Goal: Information Seeking & Learning: Learn about a topic

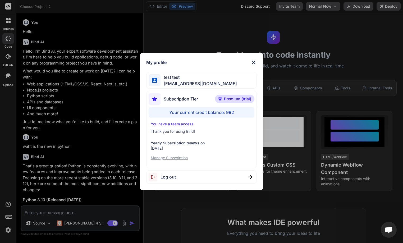
scroll to position [115, 0]
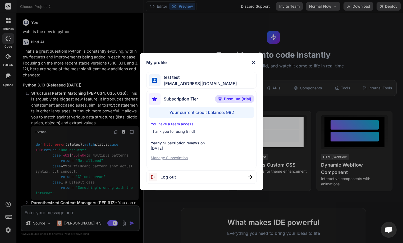
click at [254, 62] on img at bounding box center [254, 62] width 6 height 6
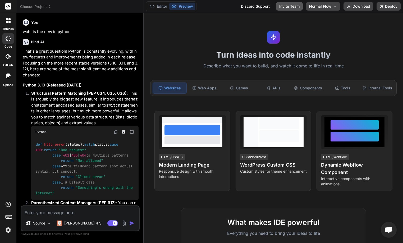
click at [288, 3] on button "Invite Team" at bounding box center [289, 6] width 27 height 8
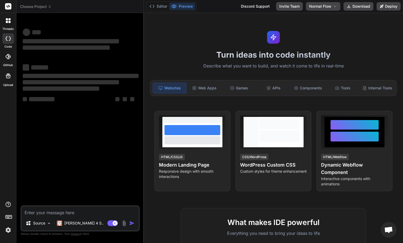
click at [5, 228] on img at bounding box center [8, 230] width 9 height 9
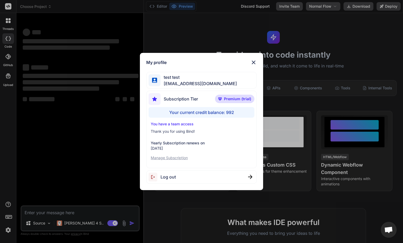
type textarea "x"
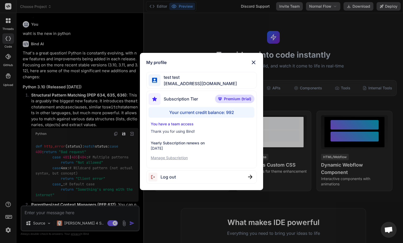
scroll to position [115, 0]
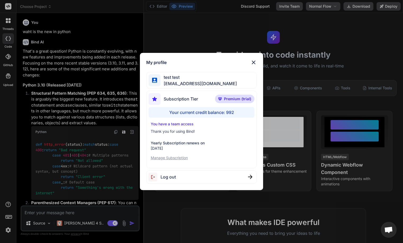
click at [256, 62] on img at bounding box center [254, 62] width 6 height 6
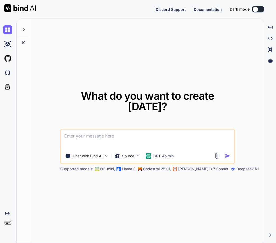
type textarea "x"
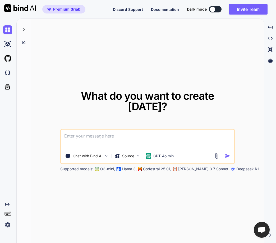
click at [8, 224] on img at bounding box center [7, 225] width 9 height 9
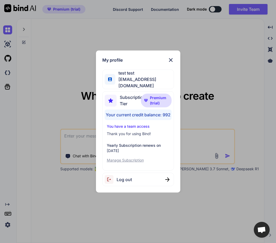
click at [48, 210] on div "My profile test test stagtest6@yopmail.com Subscription Tier Premium (trial) Yo…" at bounding box center [138, 121] width 276 height 243
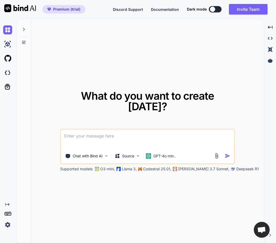
click at [48, 101] on div "What do you want to create today? Chat with Bind AI Source GPT-4o min.. Support…" at bounding box center [147, 131] width 233 height 225
click at [4, 223] on img at bounding box center [7, 225] width 9 height 9
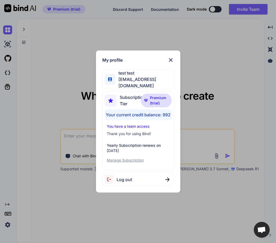
click at [46, 147] on div "My profile test test stagtest6@yopmail.com Subscription Tier Premium (trial) Yo…" at bounding box center [138, 121] width 276 height 243
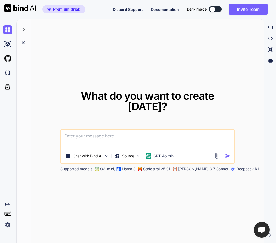
click at [7, 226] on img at bounding box center [7, 225] width 9 height 9
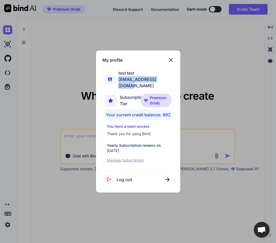
drag, startPoint x: 120, startPoint y: 82, endPoint x: 174, endPoint y: 83, distance: 53.2
click at [174, 83] on div "test test stagtest6@yopmail.com" at bounding box center [138, 80] width 72 height 20
copy span "[EMAIL_ADDRESS][DOMAIN_NAME]"
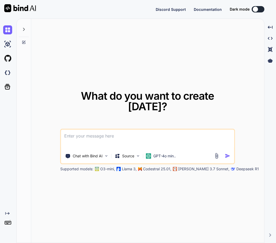
type textarea "x"
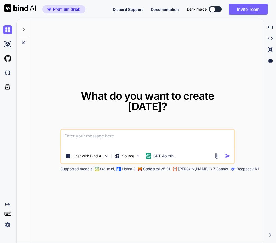
click at [12, 222] on img at bounding box center [7, 225] width 9 height 9
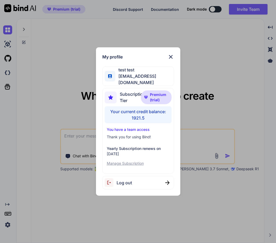
click at [44, 213] on div "My profile test test stagtest6@yopmail.com Subscription Tier Premium (trial) Yo…" at bounding box center [138, 121] width 276 height 243
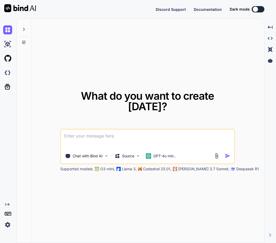
click at [9, 226] on img at bounding box center [7, 225] width 9 height 9
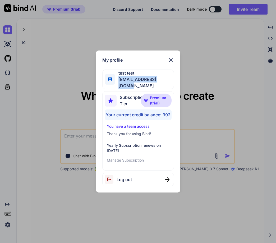
drag, startPoint x: 122, startPoint y: 83, endPoint x: 168, endPoint y: 85, distance: 45.6
click at [168, 85] on span "[EMAIL_ADDRESS][DOMAIN_NAME]" at bounding box center [144, 82] width 59 height 13
click at [194, 82] on div "My profile test test stagtest6@yopmail.com Subscription Tier Premium (trial) Yo…" at bounding box center [138, 121] width 276 height 243
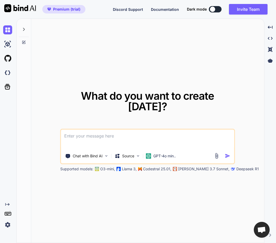
type textarea "x"
click at [7, 223] on img at bounding box center [7, 225] width 9 height 9
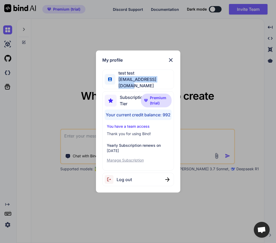
drag, startPoint x: 119, startPoint y: 83, endPoint x: 170, endPoint y: 84, distance: 51.4
click at [170, 84] on div "test test stagtest6@yopmail.com" at bounding box center [138, 80] width 72 height 20
copy span "[EMAIL_ADDRESS][DOMAIN_NAME]"
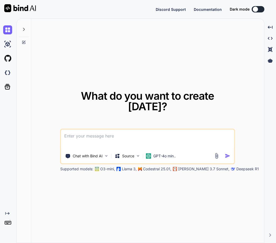
type textarea "x"
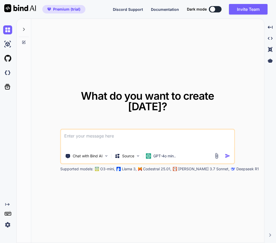
click at [8, 228] on img at bounding box center [7, 225] width 9 height 9
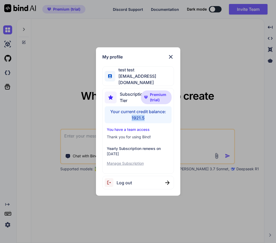
drag, startPoint x: 131, startPoint y: 115, endPoint x: 156, endPoint y: 119, distance: 26.0
click at [156, 119] on div "Your current credit balance: 1921.5" at bounding box center [138, 114] width 67 height 17
click at [210, 39] on div "My profile test test stagtest6@yopmail.com Subscription Tier Premium (trial) Yo…" at bounding box center [138, 121] width 276 height 243
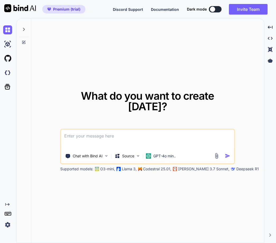
click at [171, 84] on div "What do you want to create today? Chat with Bind AI Source GPT-4o min.. Support…" at bounding box center [147, 131] width 233 height 225
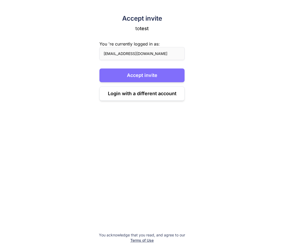
click at [147, 73] on button "Accept invite" at bounding box center [142, 76] width 85 height 14
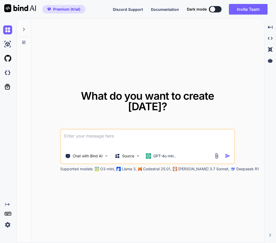
click at [7, 226] on img at bounding box center [7, 225] width 9 height 9
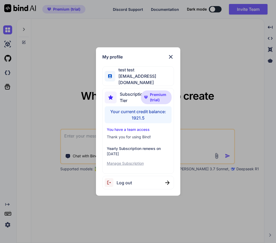
click at [171, 55] on img at bounding box center [171, 57] width 6 height 6
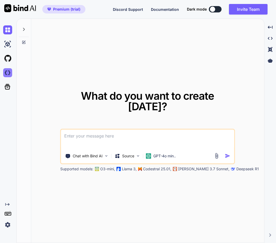
click at [6, 72] on img at bounding box center [7, 72] width 9 height 9
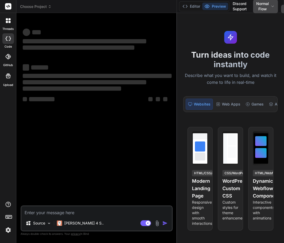
drag, startPoint x: 104, startPoint y: 73, endPoint x: 257, endPoint y: 86, distance: 153.8
click at [257, 86] on div "Choose Project Created with Pixso. Bind AI Web Search Created with Pixso. Code …" at bounding box center [150, 121] width 268 height 243
click at [6, 232] on img at bounding box center [8, 230] width 9 height 9
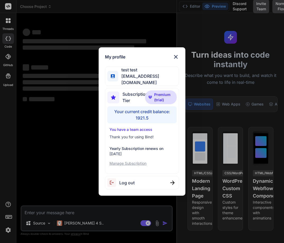
click at [177, 58] on img at bounding box center [176, 57] width 6 height 6
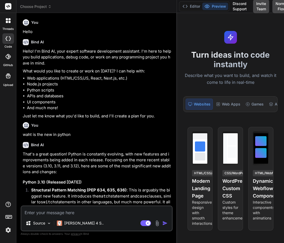
type textarea "x"
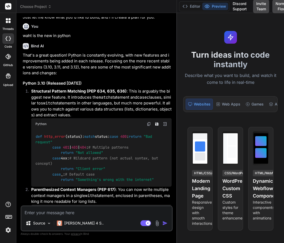
scroll to position [103, 0]
click at [47, 213] on textarea at bounding box center [96, 211] width 151 height 10
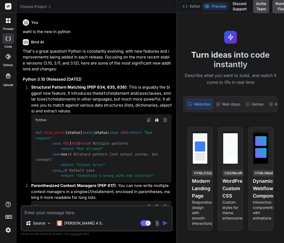
type textarea "W"
type textarea "x"
type textarea "Wh"
type textarea "x"
type textarea "Wha"
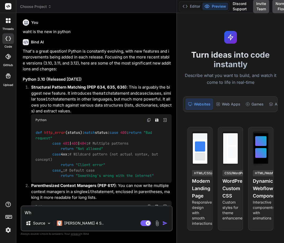
type textarea "x"
type textarea "What"
type textarea "x"
type textarea "What"
type textarea "x"
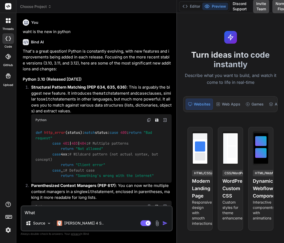
type textarea "What i"
type textarea "x"
type textarea "What is"
type textarea "x"
type textarea "What is"
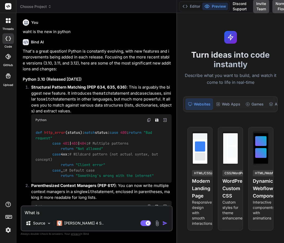
type textarea "x"
type textarea "What is m"
type textarea "x"
type textarea "What is me"
type textarea "x"
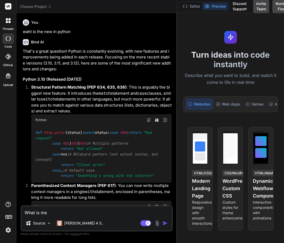
type textarea "What is met"
type textarea "x"
type textarea "What is meth"
type textarea "x"
type textarea "What is metho"
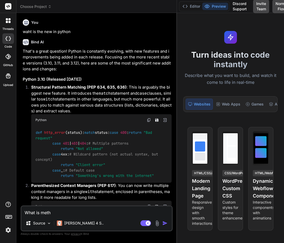
type textarea "x"
type textarea "What is method"
type textarea "x"
type textarea "What is method"
type textarea "x"
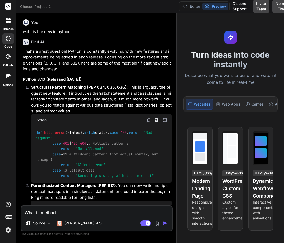
type textarea "What is method i"
type textarea "x"
type textarea "What is method in"
type textarea "x"
type textarea "What is method in"
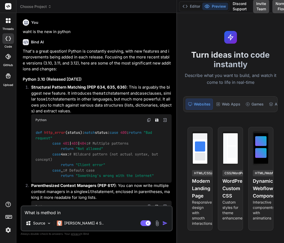
type textarea "x"
type textarea "What is method in p"
type textarea "x"
type textarea "What is method in py"
type textarea "x"
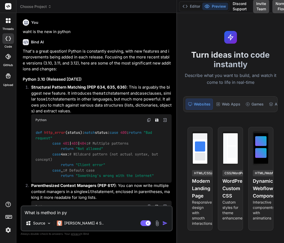
type textarea "What is method in pyt"
type textarea "x"
type textarea "What is method in pyth"
type textarea "x"
type textarea "What is method in pytho"
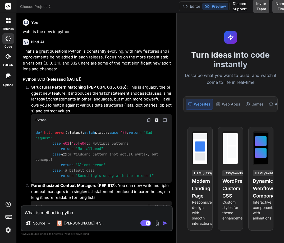
type textarea "x"
type textarea "What is method in python"
type textarea "x"
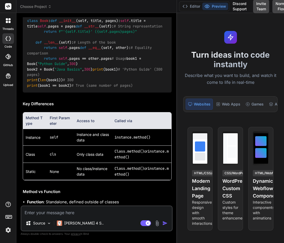
scroll to position [1424, 0]
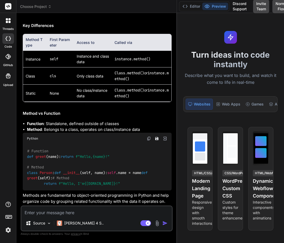
click at [147, 145] on div "# Function def greet ( name ): return f"Hello, {name} !" # Method class Person …" at bounding box center [97, 168] width 149 height 46
type textarea "x"
click at [8, 228] on img at bounding box center [8, 230] width 9 height 9
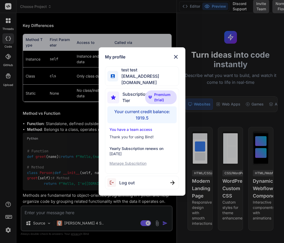
click at [28, 136] on div "My profile test test [EMAIL_ADDRESS][DOMAIN_NAME] Subscription Tier Premium (tr…" at bounding box center [142, 121] width 284 height 243
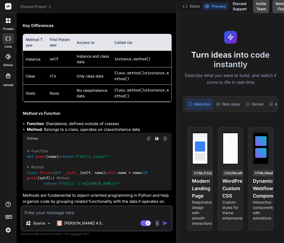
scroll to position [112, 0]
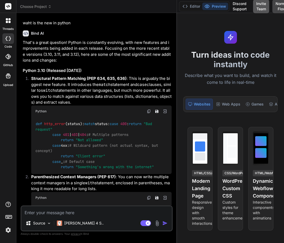
click at [263, 7] on button "Invite Team" at bounding box center [261, 6] width 16 height 14
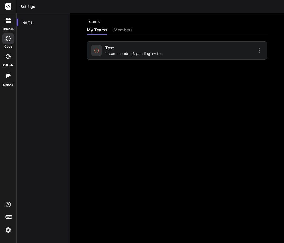
click at [121, 52] on span "1 team member , 3 pending invites" at bounding box center [133, 53] width 57 height 5
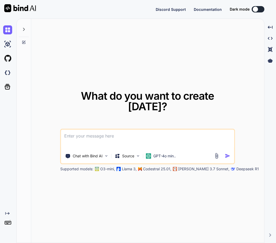
type textarea "x"
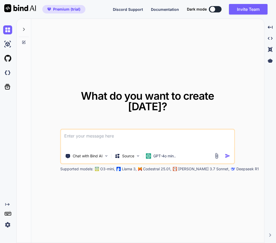
click at [10, 227] on img at bounding box center [7, 225] width 9 height 9
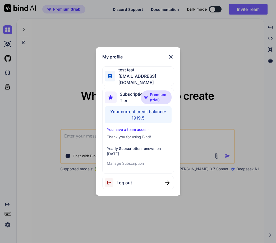
click at [74, 213] on div "My profile test test [EMAIL_ADDRESS][DOMAIN_NAME] Subscription Tier Premium (tr…" at bounding box center [138, 121] width 276 height 243
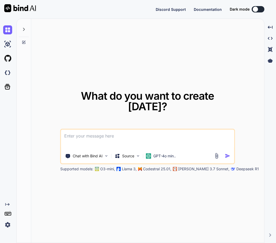
click at [7, 231] on div "Created with Pixso." at bounding box center [8, 131] width 16 height 225
click at [7, 227] on img at bounding box center [7, 225] width 9 height 9
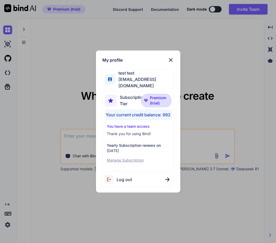
type textarea "x"
click at [7, 227] on div "My profile test test [EMAIL_ADDRESS][DOMAIN_NAME] Subscription Tier Premium (tr…" at bounding box center [138, 121] width 276 height 243
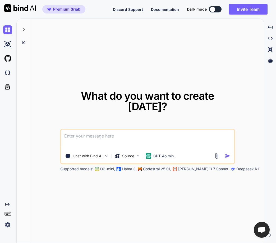
click at [94, 191] on div "What do you want to create [DATE]? Chat with Bind AI Source GPT-4o min.. Suppor…" at bounding box center [147, 131] width 233 height 225
click at [3, 227] on div "Created with Pixso." at bounding box center [7, 216] width 14 height 27
click at [6, 223] on img at bounding box center [7, 225] width 9 height 9
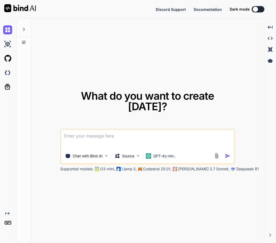
type textarea "x"
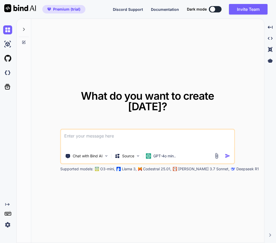
click at [10, 225] on img at bounding box center [7, 225] width 9 height 9
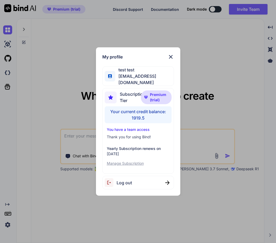
click at [102, 43] on div "My profile test test [EMAIL_ADDRESS][DOMAIN_NAME] Subscription Tier Premium (tr…" at bounding box center [138, 121] width 276 height 243
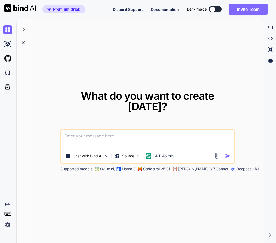
click at [243, 7] on button "Invite Team" at bounding box center [248, 9] width 39 height 11
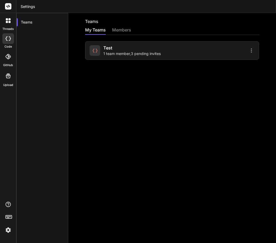
click at [147, 55] on span "1 team member , 3 pending invites" at bounding box center [132, 53] width 57 height 5
